Goal: Information Seeking & Learning: Learn about a topic

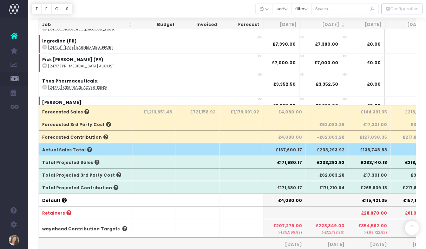
scroll to position [0, 45]
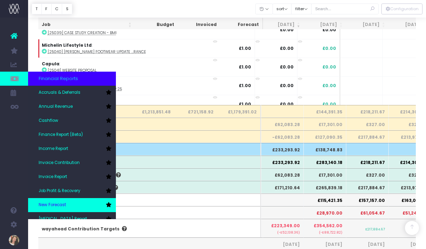
click at [69, 199] on link "New Forecast" at bounding box center [72, 205] width 88 height 14
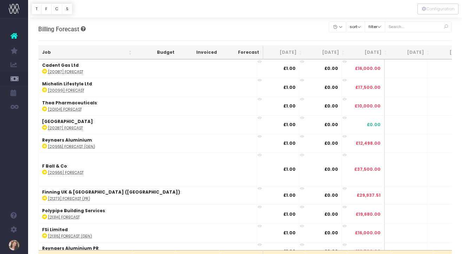
click at [333, 51] on th "[DATE]" at bounding box center [327, 53] width 42 height 14
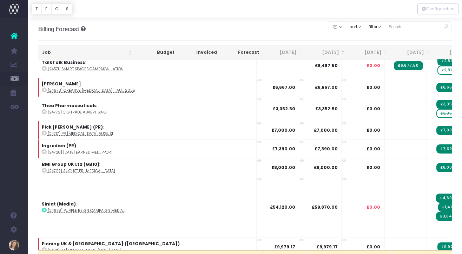
scroll to position [0, 0]
click at [328, 54] on th "[DATE]" at bounding box center [326, 53] width 42 height 14
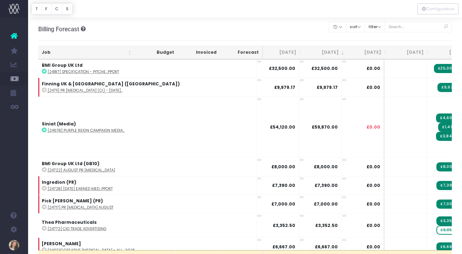
click at [328, 54] on th "[DATE]" at bounding box center [326, 53] width 42 height 14
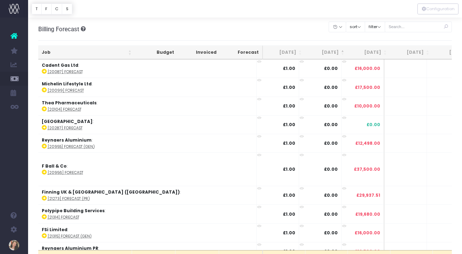
click at [328, 54] on th "[DATE]" at bounding box center [326, 53] width 42 height 14
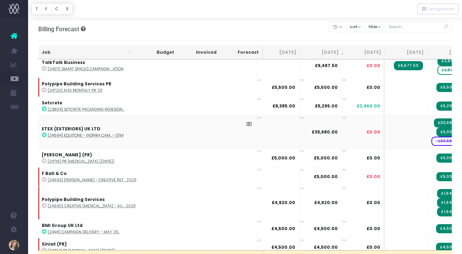
scroll to position [203, 0]
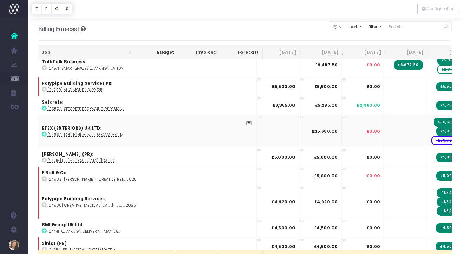
click at [425, 140] on span "-£30,680.00" at bounding box center [448, 140] width 34 height 9
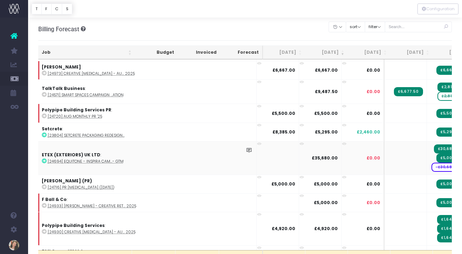
scroll to position [0, 0]
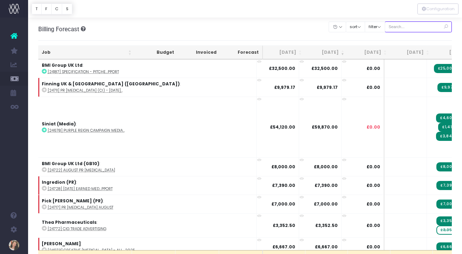
click at [425, 27] on input "text" at bounding box center [418, 26] width 67 height 11
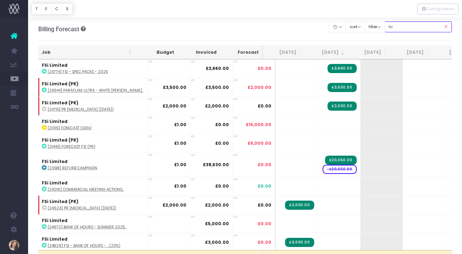
type input "fsi limited:"
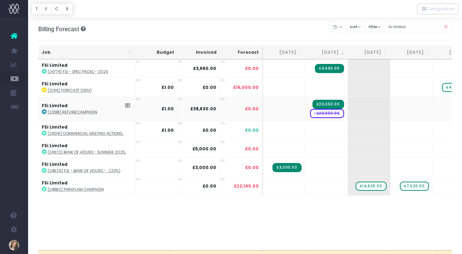
click at [44, 111] on icon at bounding box center [44, 111] width 5 height 5
click at [44, 112] on icon at bounding box center [44, 111] width 5 height 5
click at [335, 115] on span "-£20,050.00" at bounding box center [327, 113] width 34 height 9
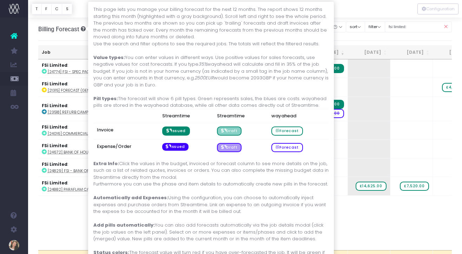
click at [82, 28] on icon at bounding box center [82, 28] width 6 height 5
click at [84, 29] on icon at bounding box center [82, 28] width 6 height 5
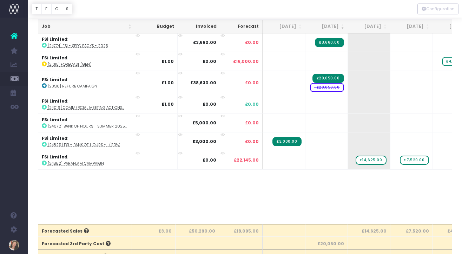
scroll to position [3, 0]
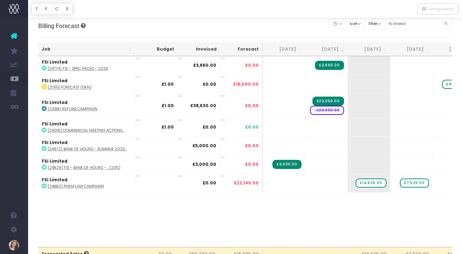
click at [425, 25] on icon at bounding box center [445, 23] width 12 height 14
click at [425, 24] on icon at bounding box center [445, 23] width 12 height 14
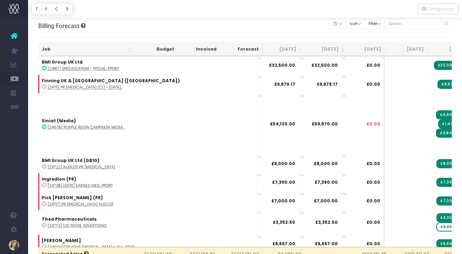
click at [425, 24] on icon at bounding box center [445, 23] width 12 height 14
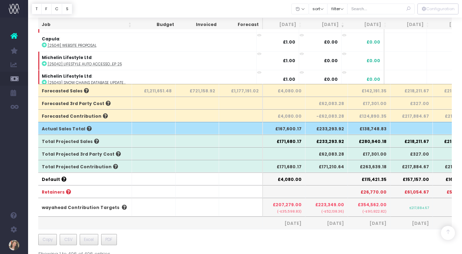
scroll to position [165, 0]
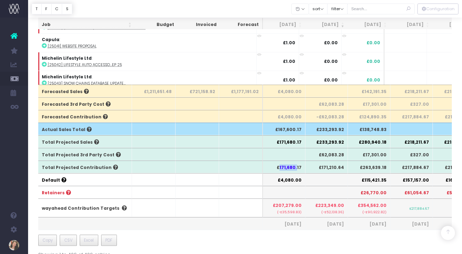
drag, startPoint x: 281, startPoint y: 167, endPoint x: 297, endPoint y: 167, distance: 15.8
click at [297, 167] on th "£171,680.17" at bounding box center [284, 166] width 42 height 13
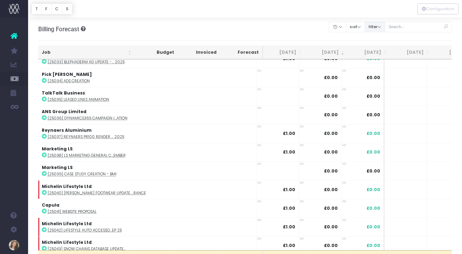
click at [385, 29] on button "filter" at bounding box center [375, 26] width 20 height 11
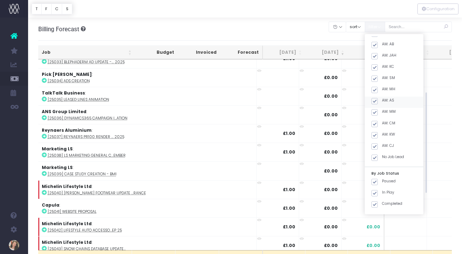
scroll to position [130, 0]
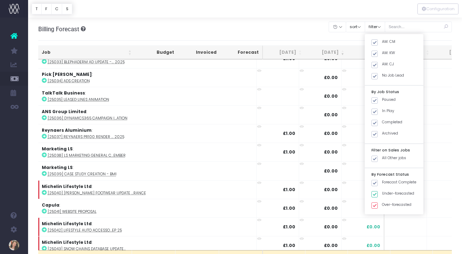
click at [304, 31] on div "Billing Forecast Overview of forecasted sales, cost and gross profit Clear Filt…" at bounding box center [245, 29] width 414 height 23
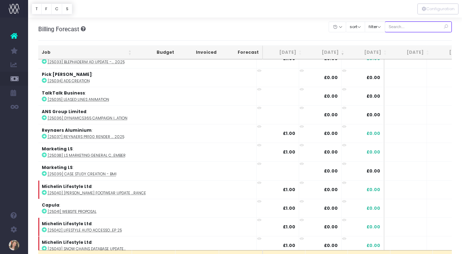
click at [425, 31] on input "text" at bounding box center [418, 26] width 67 height 11
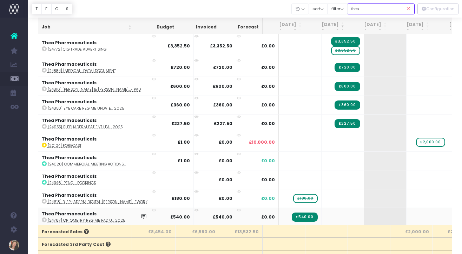
scroll to position [0, 0]
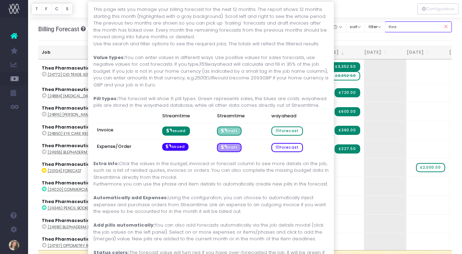
type input "thea"
click at [82, 29] on icon at bounding box center [82, 28] width 6 height 5
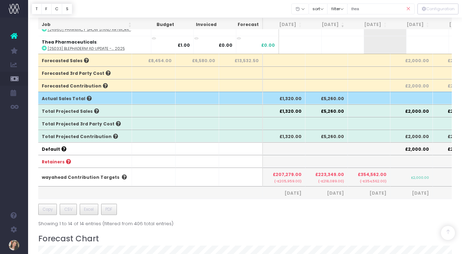
scroll to position [198, 0]
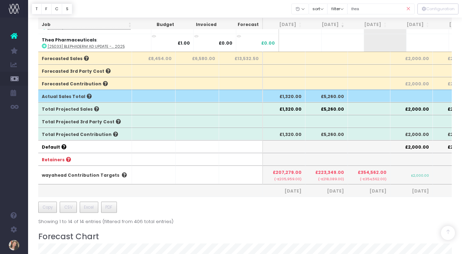
click at [409, 8] on icon at bounding box center [408, 9] width 12 height 14
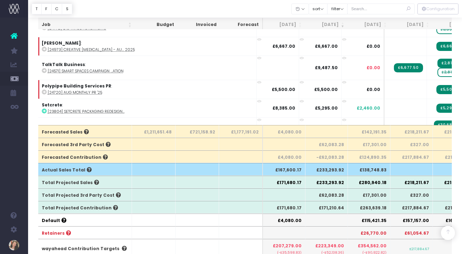
scroll to position [123, 0]
